Goal: Task Accomplishment & Management: Manage account settings

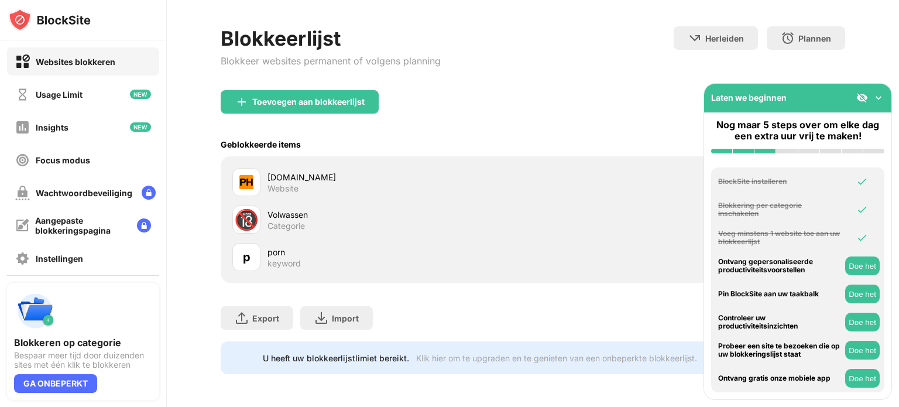
scroll to position [54, 0]
click at [880, 98] on img at bounding box center [878, 98] width 12 height 12
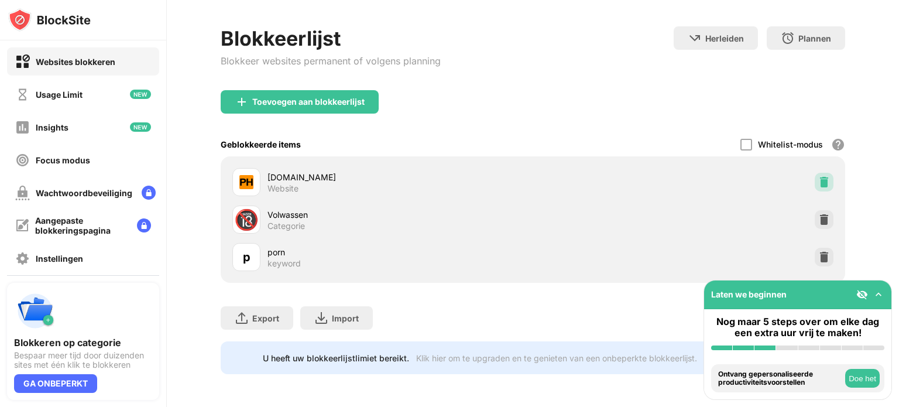
click at [819, 173] on div at bounding box center [823, 182] width 19 height 19
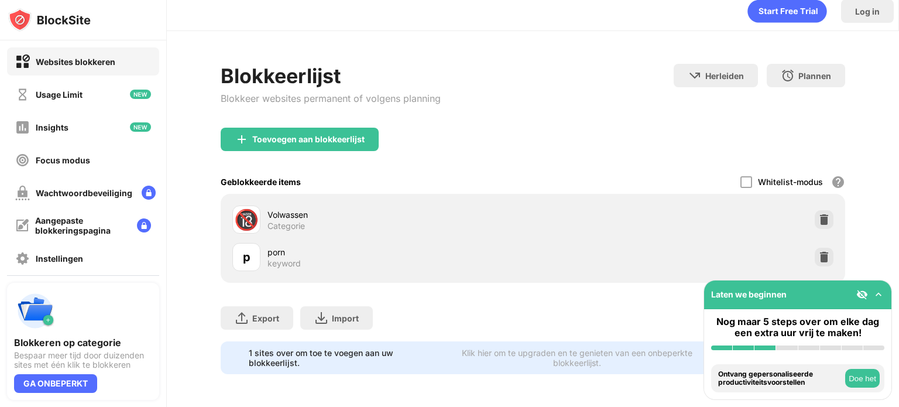
scroll to position [17, 0]
click at [318, 143] on div "Toevoegen aan blokkeerlijst" at bounding box center [533, 149] width 624 height 42
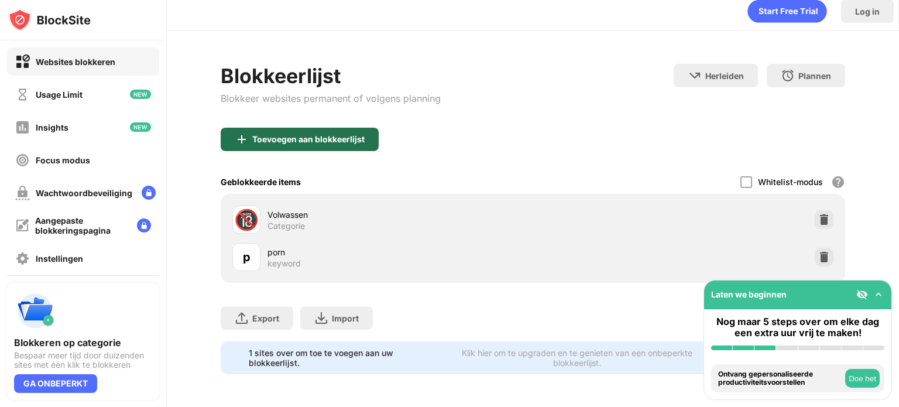
click at [327, 135] on div "Toevoegen aan blokkeerlijst" at bounding box center [308, 139] width 112 height 9
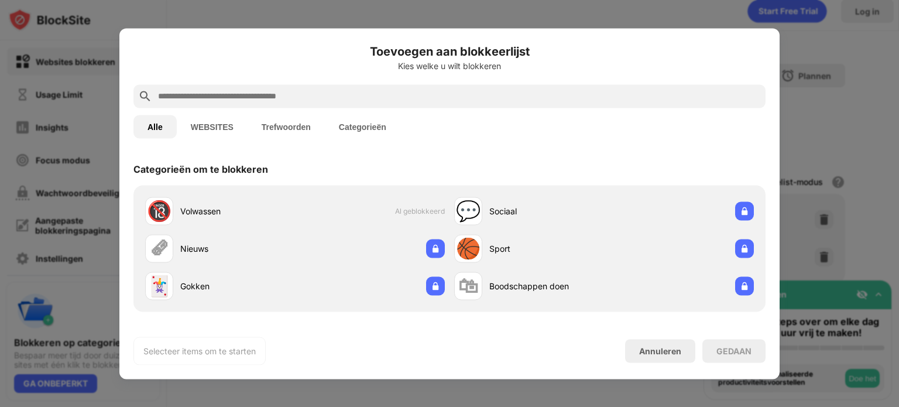
click at [344, 123] on button "Categorieën" at bounding box center [362, 126] width 75 height 23
click at [305, 89] on input "text" at bounding box center [459, 96] width 604 height 14
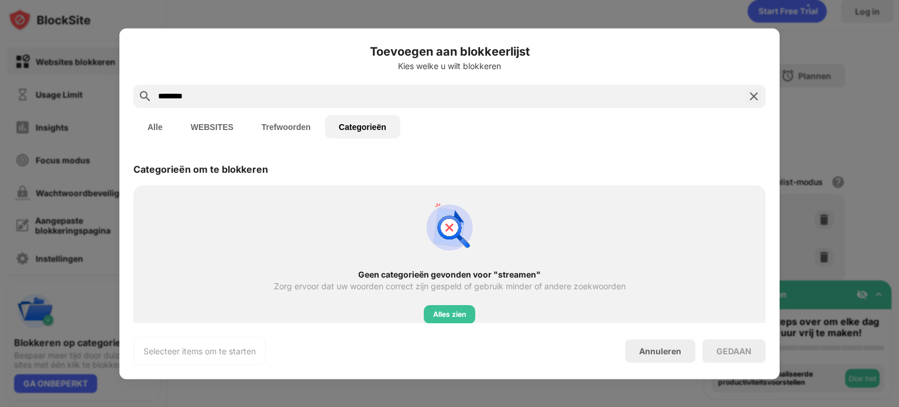
drag, startPoint x: 287, startPoint y: 95, endPoint x: 131, endPoint y: 87, distance: 156.4
click at [131, 87] on div "Toevoegen aan blokkeerlijst Kies welke u wilt blokkeren ******** Alle WEBSITES …" at bounding box center [449, 203] width 660 height 350
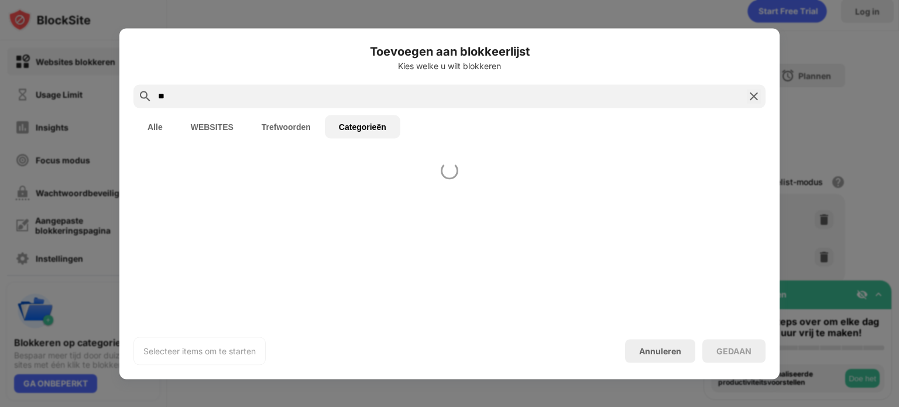
type input "*"
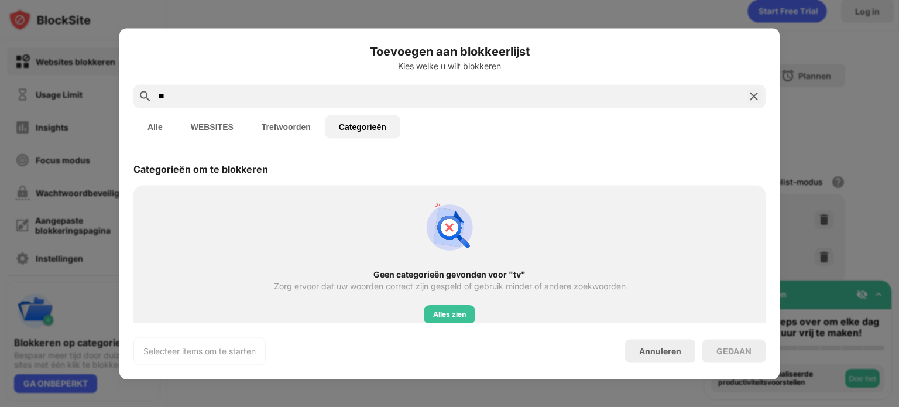
type input "*"
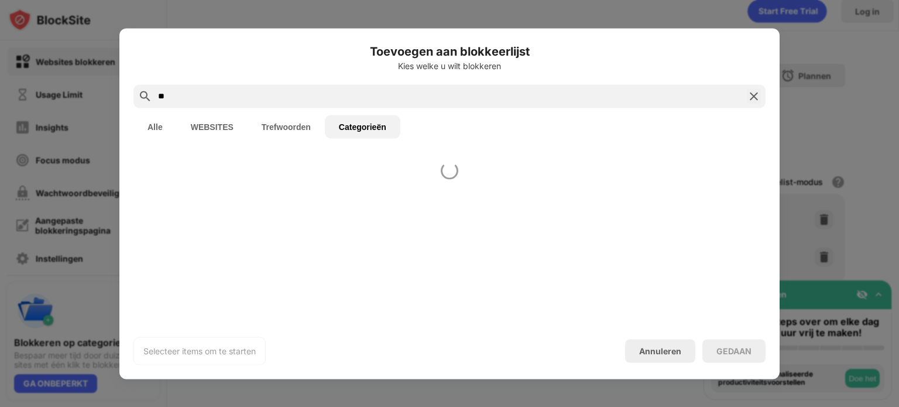
type input "*"
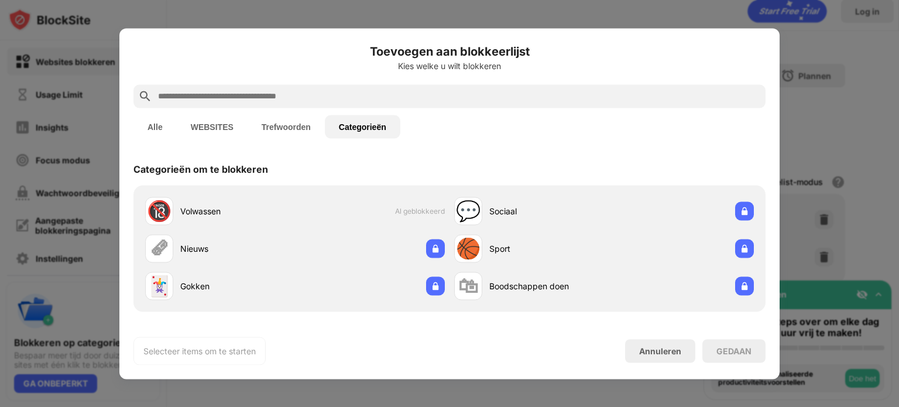
click at [280, 138] on div "Alle WEBSITES Trefwoorden Categorieën" at bounding box center [449, 126] width 632 height 37
click at [280, 138] on button "Trefwoorden" at bounding box center [286, 126] width 77 height 23
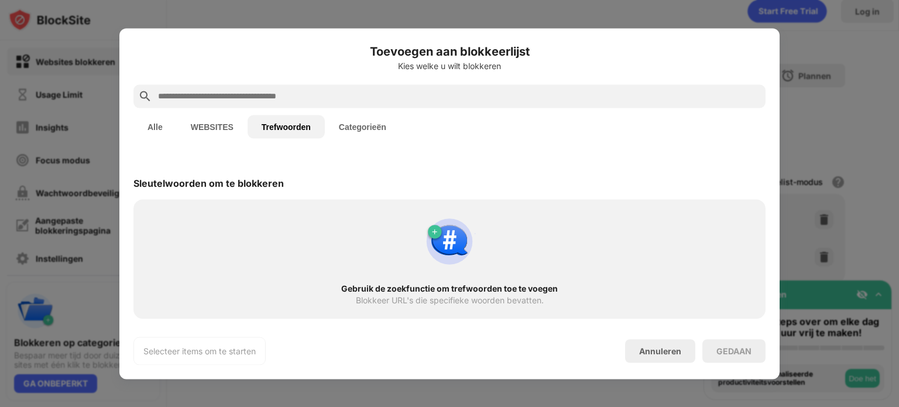
click at [163, 123] on button "Alle" at bounding box center [154, 126] width 43 height 23
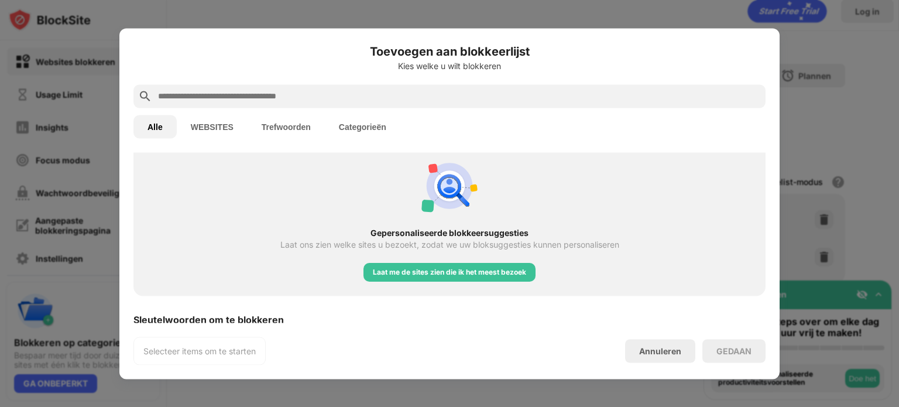
scroll to position [580, 0]
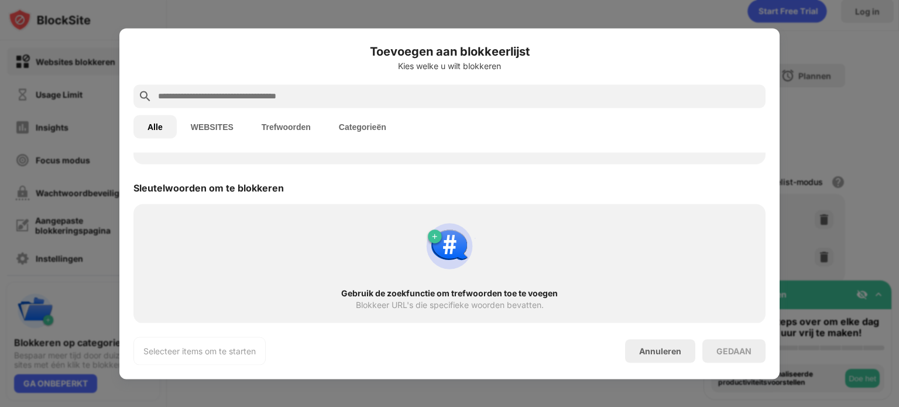
click at [303, 132] on button "Trefwoorden" at bounding box center [286, 126] width 77 height 23
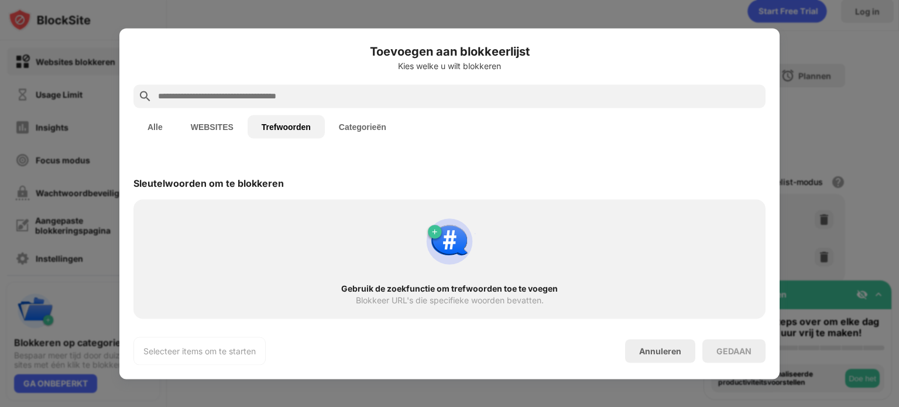
click at [287, 91] on input "text" at bounding box center [459, 96] width 604 height 14
click at [364, 135] on button "Categorieën" at bounding box center [362, 126] width 75 height 23
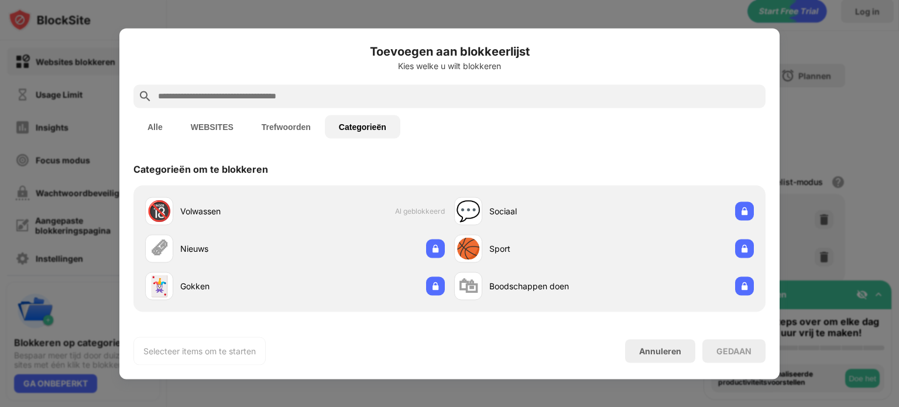
click at [277, 118] on button "Trefwoorden" at bounding box center [286, 126] width 77 height 23
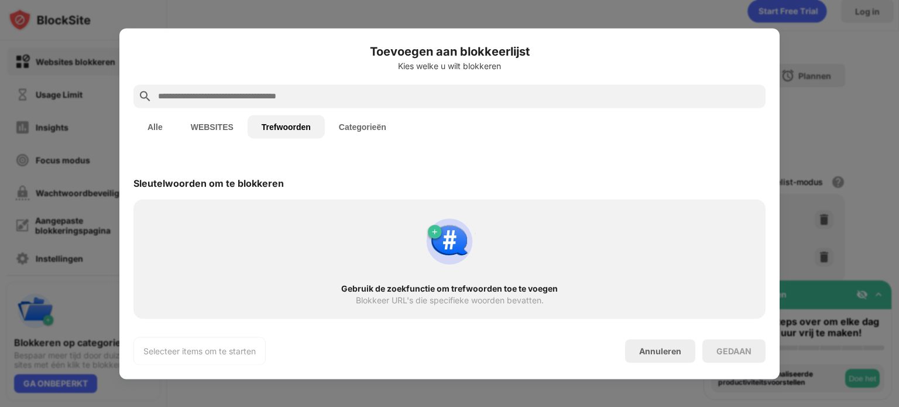
click at [249, 95] on input "text" at bounding box center [459, 96] width 604 height 14
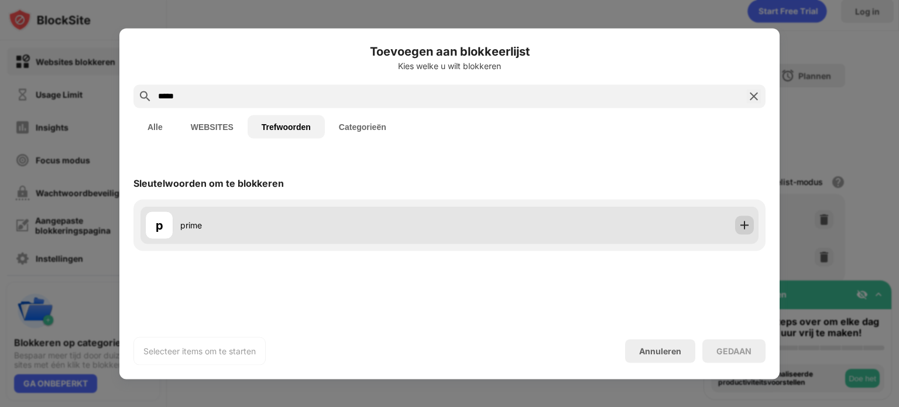
type input "*****"
click at [747, 226] on img at bounding box center [744, 225] width 12 height 12
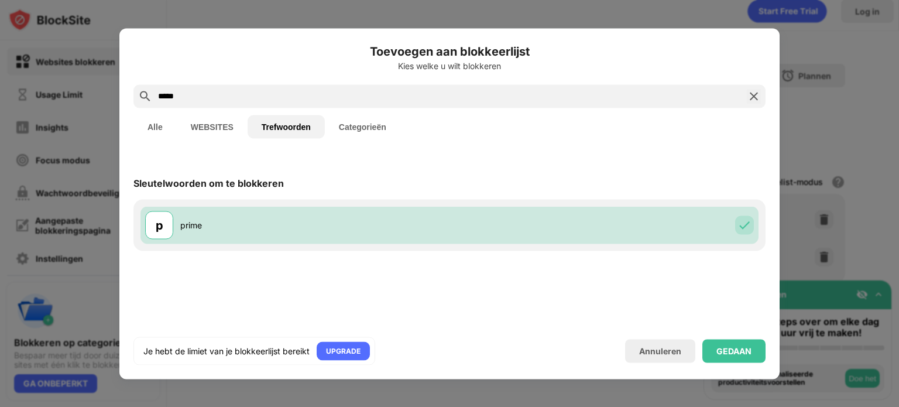
click at [362, 128] on button "Categorieën" at bounding box center [362, 126] width 75 height 23
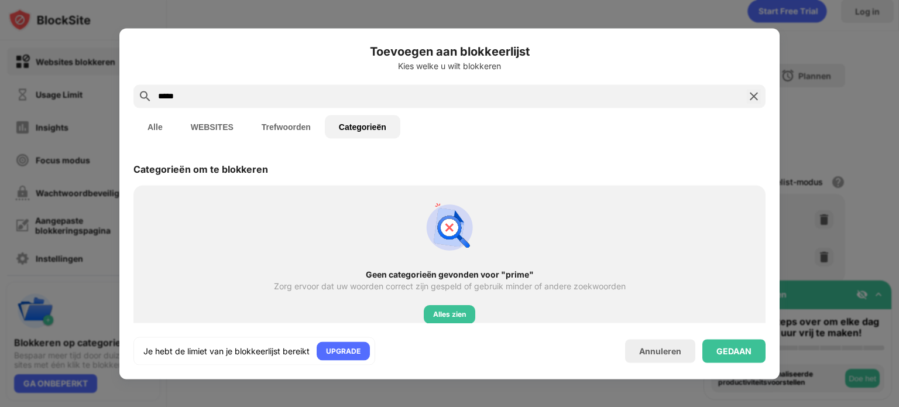
scroll to position [28, 0]
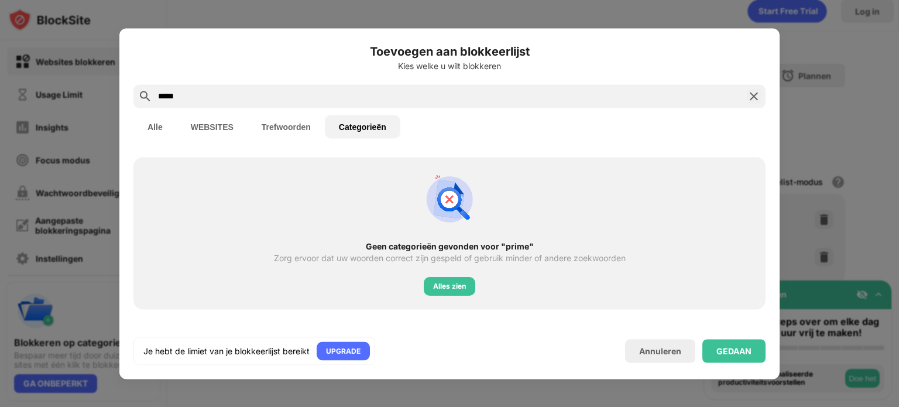
click at [755, 101] on img at bounding box center [754, 96] width 14 height 14
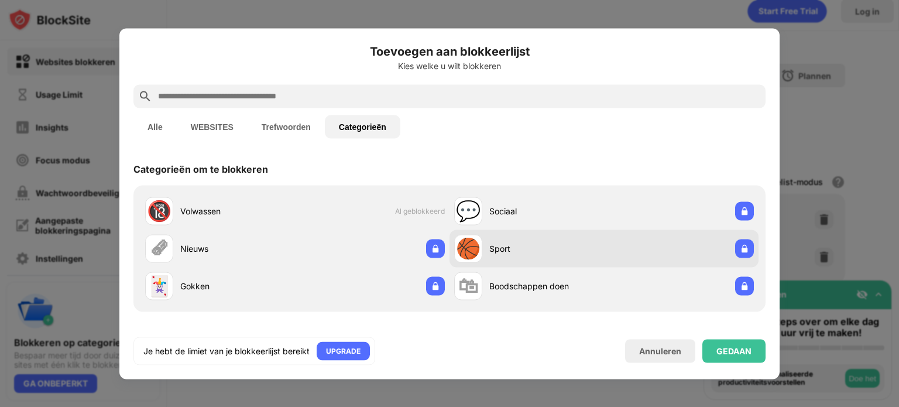
scroll to position [2, 0]
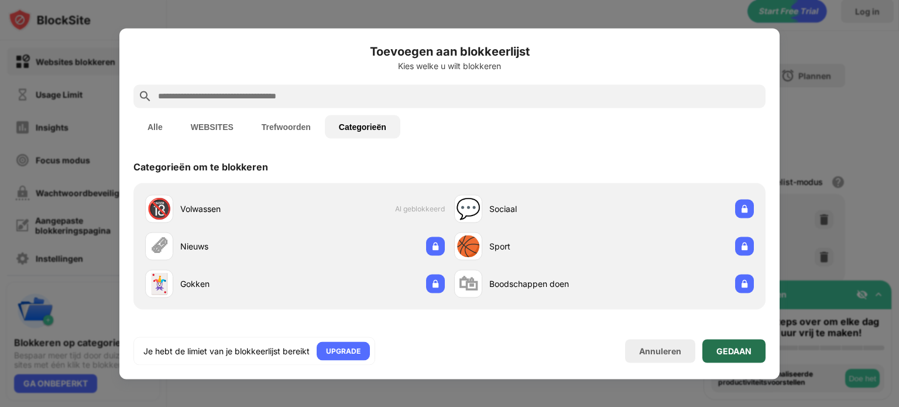
click at [733, 348] on div "GEDAAN" at bounding box center [733, 350] width 35 height 9
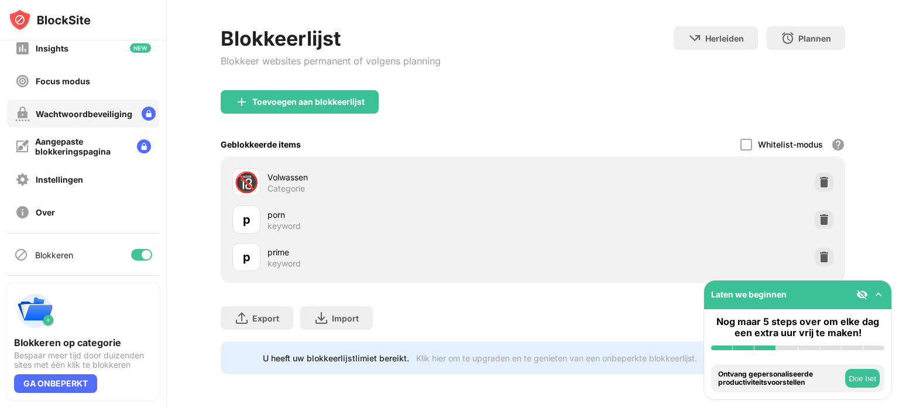
scroll to position [0, 0]
